Goal: Task Accomplishment & Management: Complete application form

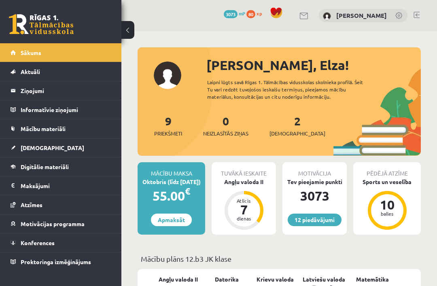
click at [286, 134] on span "[DEMOGRAPHIC_DATA]" at bounding box center [298, 134] width 56 height 8
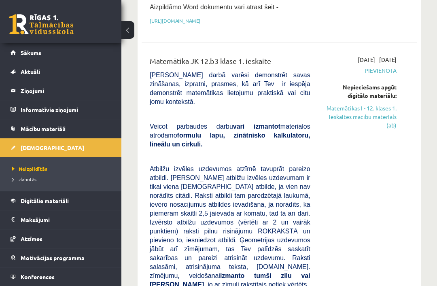
scroll to position [220, 0]
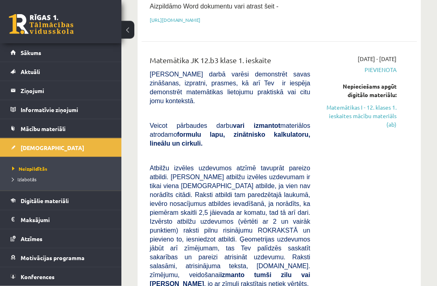
click at [336, 121] on link "Matemātikas I - 12. klases 1. ieskaites mācību materiāls (ab)" at bounding box center [360, 117] width 74 height 26
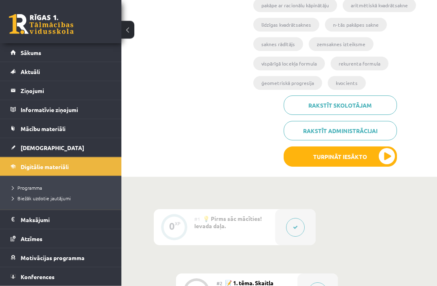
click at [381, 156] on button "Turpināt iesākto" at bounding box center [340, 157] width 113 height 20
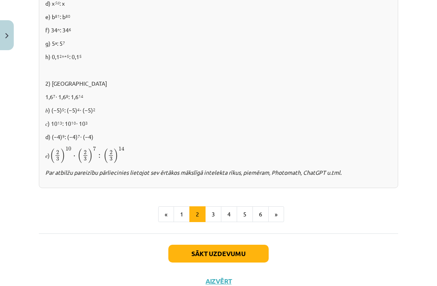
scroll to position [544, 0]
click at [214, 211] on button "3" at bounding box center [213, 215] width 16 height 16
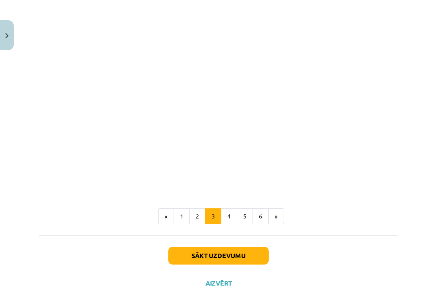
scroll to position [707, 0]
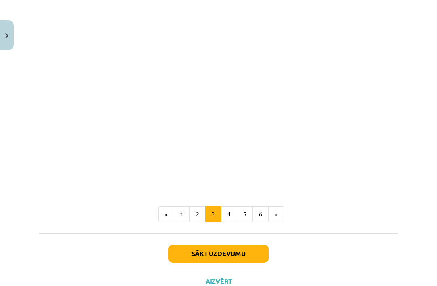
click at [223, 216] on button "4" at bounding box center [229, 214] width 16 height 16
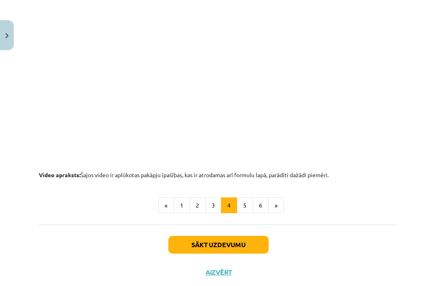
scroll to position [840, 0]
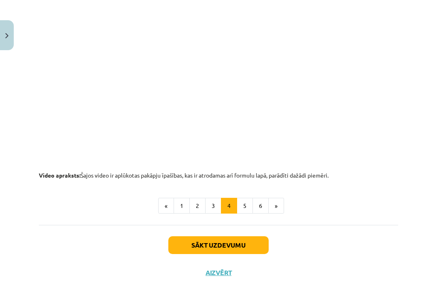
click at [245, 211] on button "5" at bounding box center [245, 206] width 16 height 16
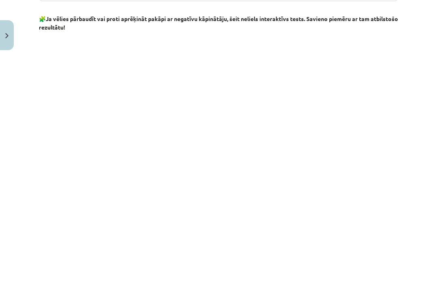
scroll to position [873, 0]
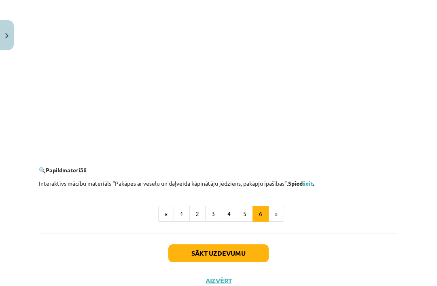
scroll to position [758, 0]
click at [278, 218] on li "»" at bounding box center [276, 214] width 15 height 16
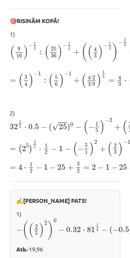
scroll to position [242, 0]
